Goal: Task Accomplishment & Management: Use online tool/utility

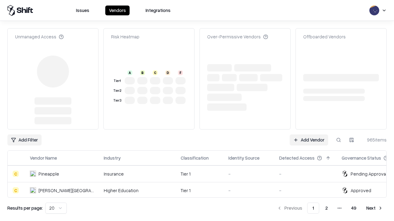
click at [309, 135] on link "Add Vendor" at bounding box center [308, 140] width 38 height 11
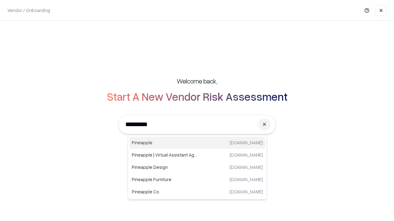
click at [197, 143] on div "Pineapple [DOMAIN_NAME]" at bounding box center [197, 143] width 136 height 12
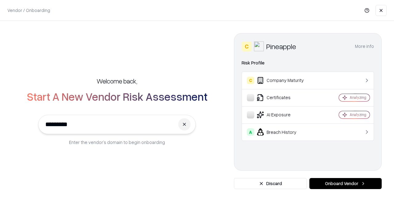
type input "*********"
click at [345, 184] on button "Onboard Vendor" at bounding box center [345, 183] width 72 height 11
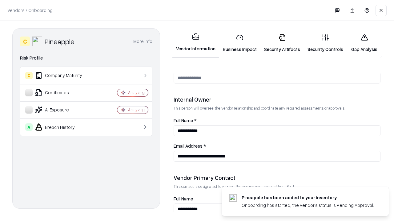
scroll to position [319, 0]
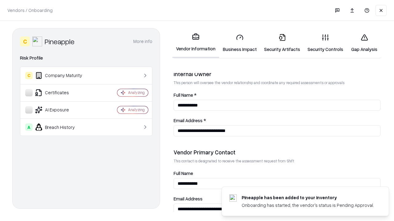
click at [240, 43] on link "Business Impact" at bounding box center [239, 43] width 41 height 29
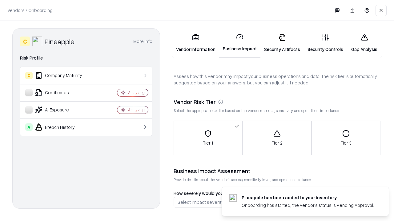
click at [282, 43] on link "Security Artifacts" at bounding box center [281, 43] width 43 height 29
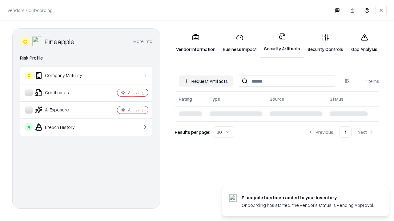
click at [206, 81] on button "Request Artifacts" at bounding box center [206, 81] width 54 height 11
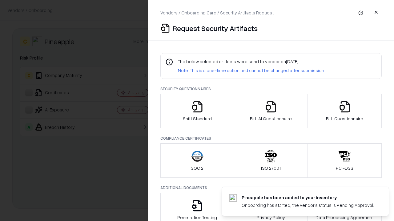
click at [197, 111] on icon "button" at bounding box center [197, 107] width 12 height 12
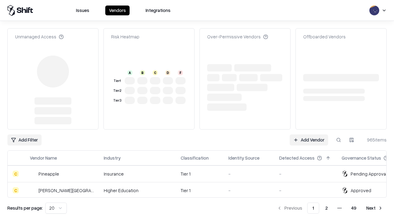
click at [309, 135] on link "Add Vendor" at bounding box center [308, 140] width 38 height 11
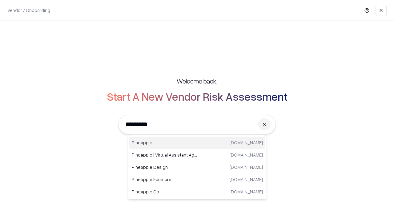
click at [197, 143] on div "Pineapple [DOMAIN_NAME]" at bounding box center [197, 143] width 136 height 12
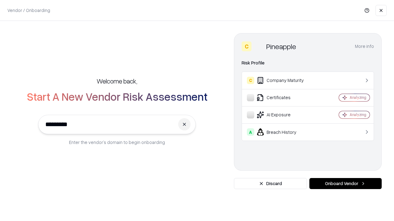
type input "*********"
click at [345, 184] on button "Onboard Vendor" at bounding box center [345, 183] width 72 height 11
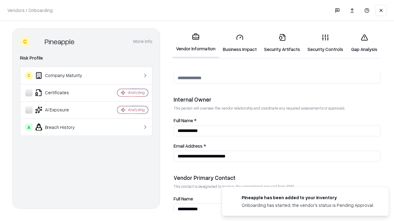
scroll to position [319, 0]
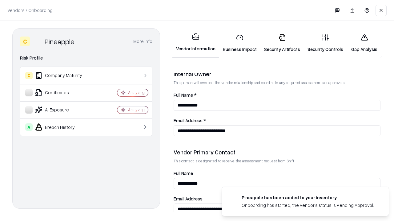
click at [364, 43] on link "Gap Analysis" at bounding box center [364, 43] width 35 height 29
